Goal: Find specific page/section: Find specific page/section

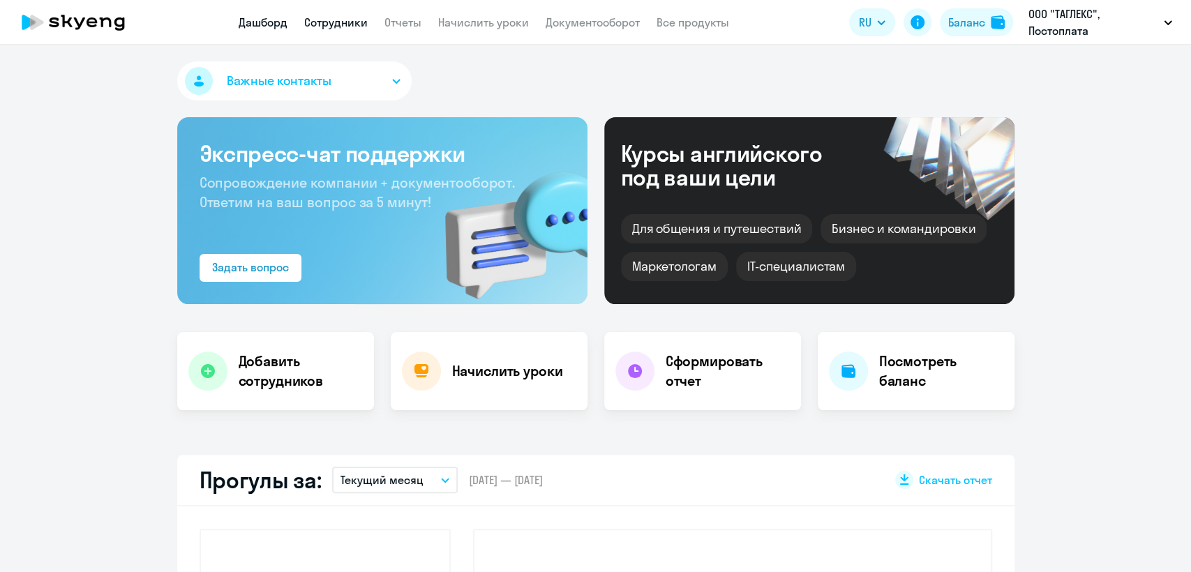
click at [341, 26] on link "Сотрудники" at bounding box center [336, 22] width 64 height 14
select select "30"
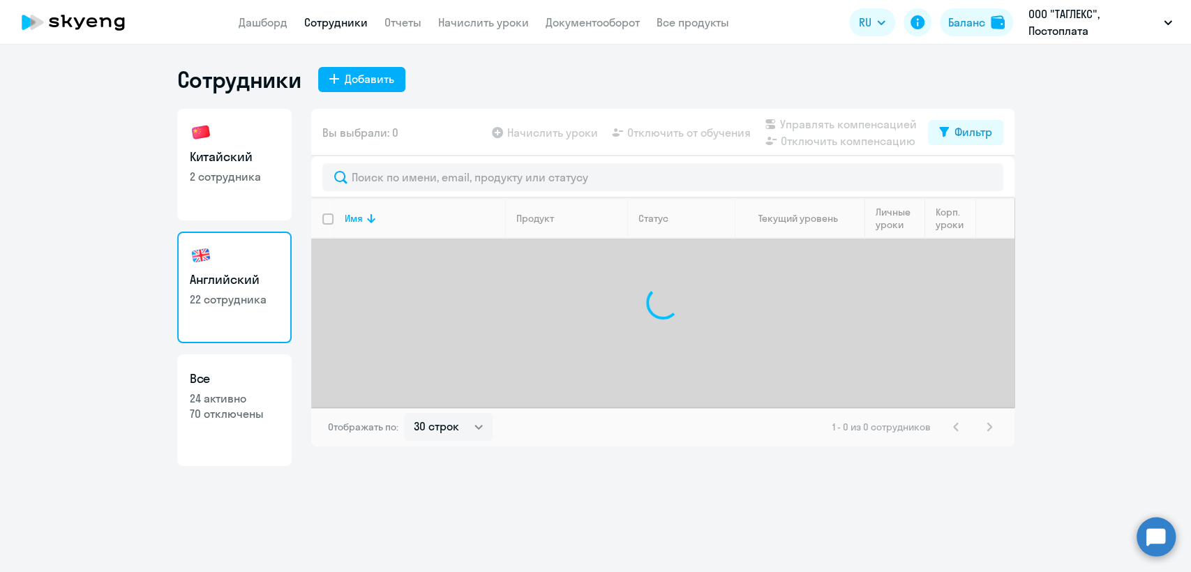
click at [271, 167] on link "Китайский 2 сотрудника" at bounding box center [234, 165] width 114 height 112
select select "30"
